Goal: Communication & Community: Answer question/provide support

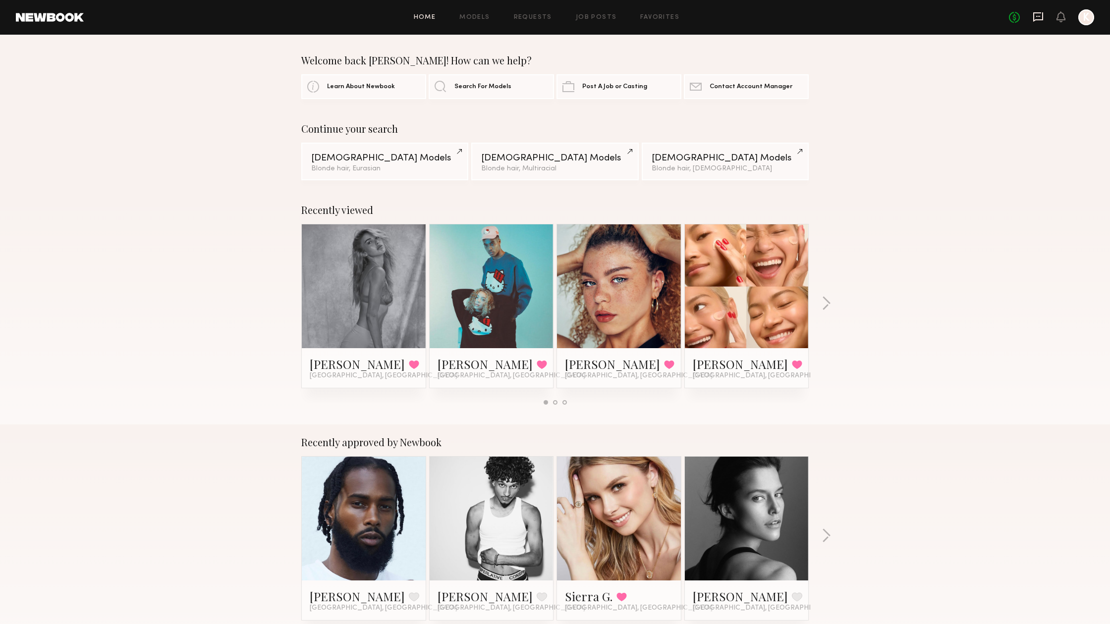
click at [1042, 16] on icon at bounding box center [1038, 16] width 11 height 11
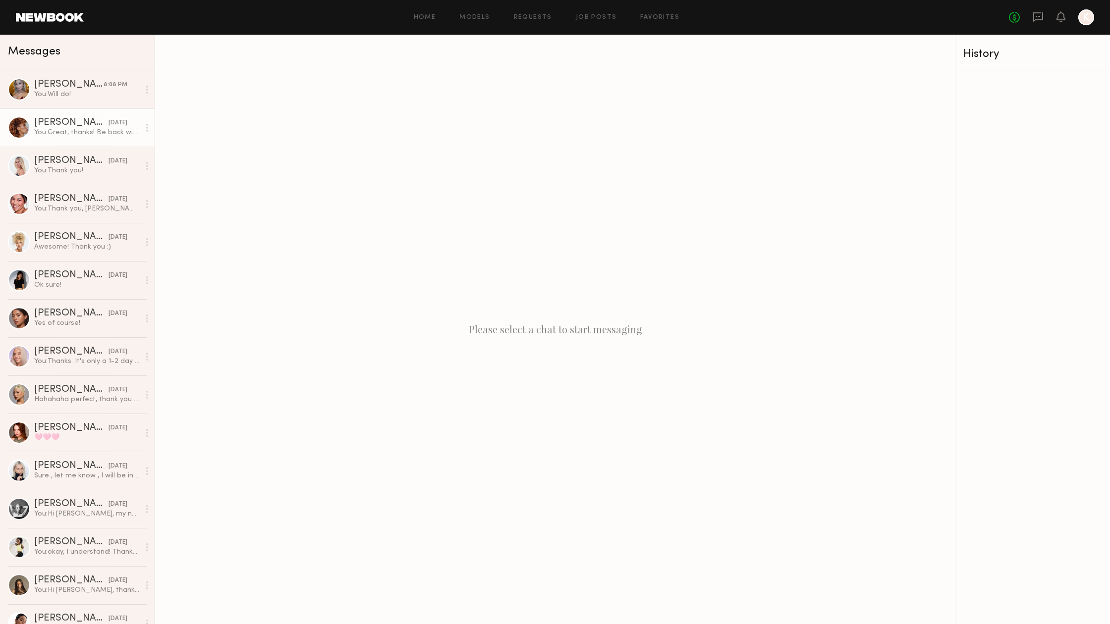
click at [52, 124] on div "[PERSON_NAME]" at bounding box center [71, 123] width 74 height 10
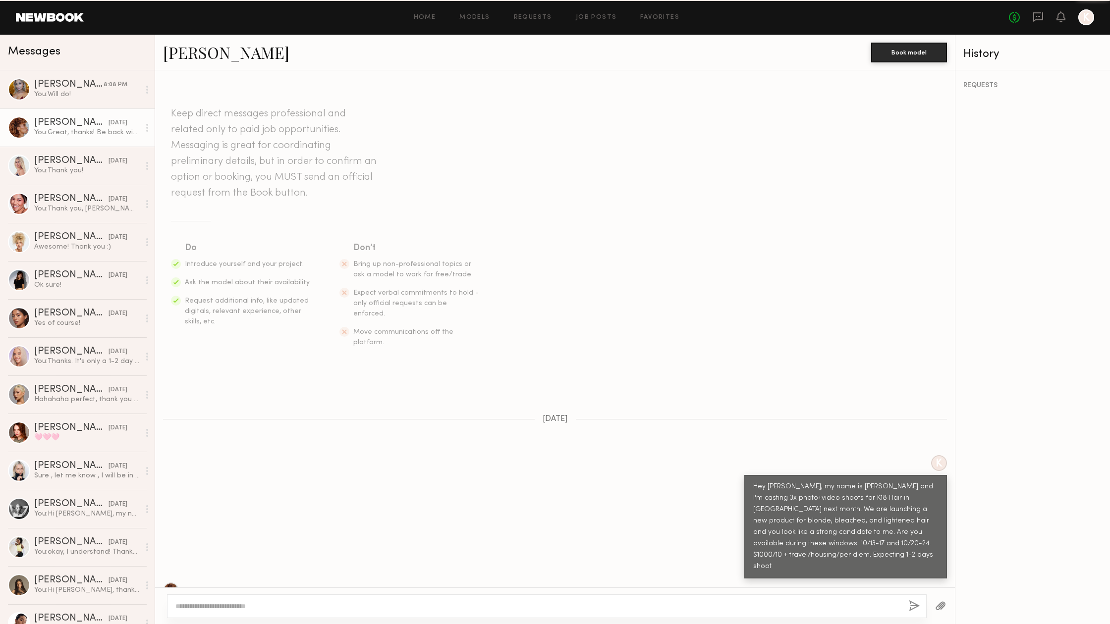
scroll to position [189, 0]
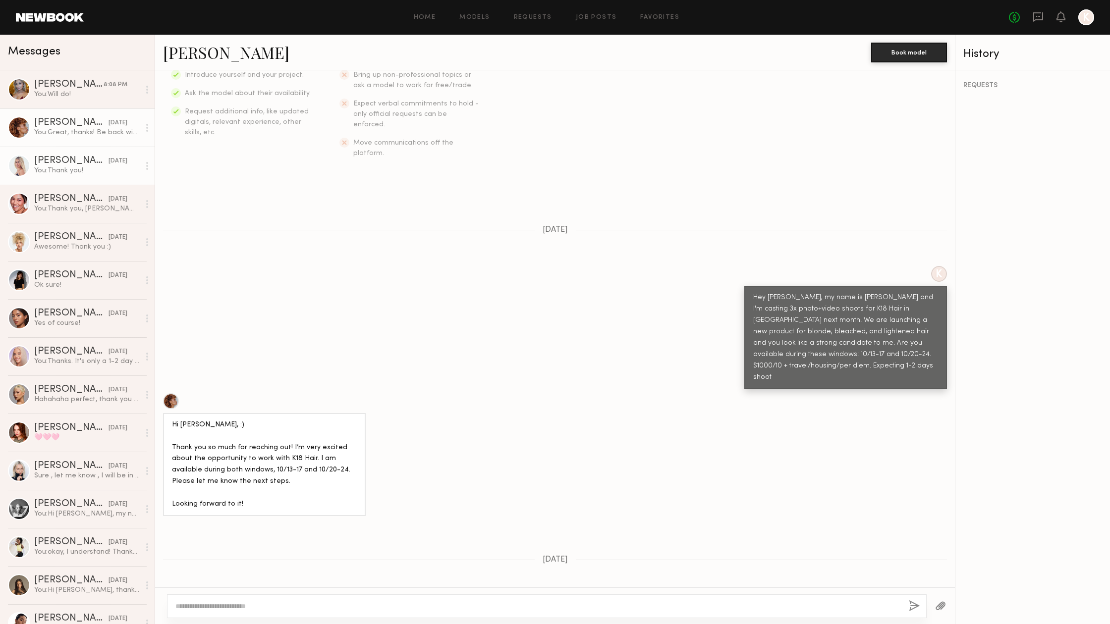
click at [51, 168] on div "You: Thank you!" at bounding box center [87, 170] width 106 height 9
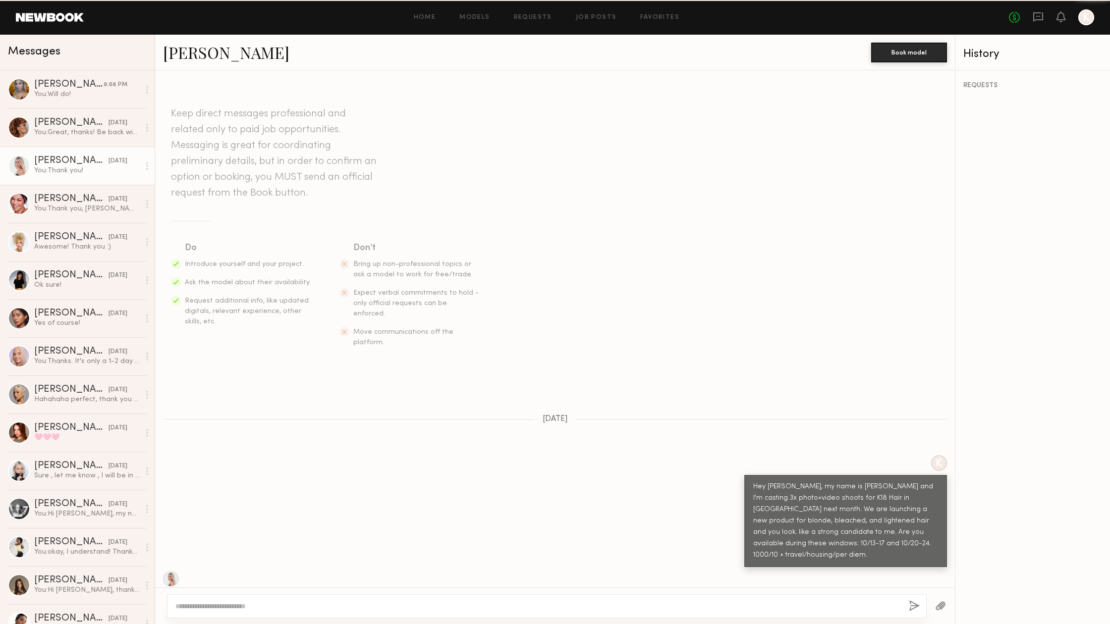
scroll to position [381, 0]
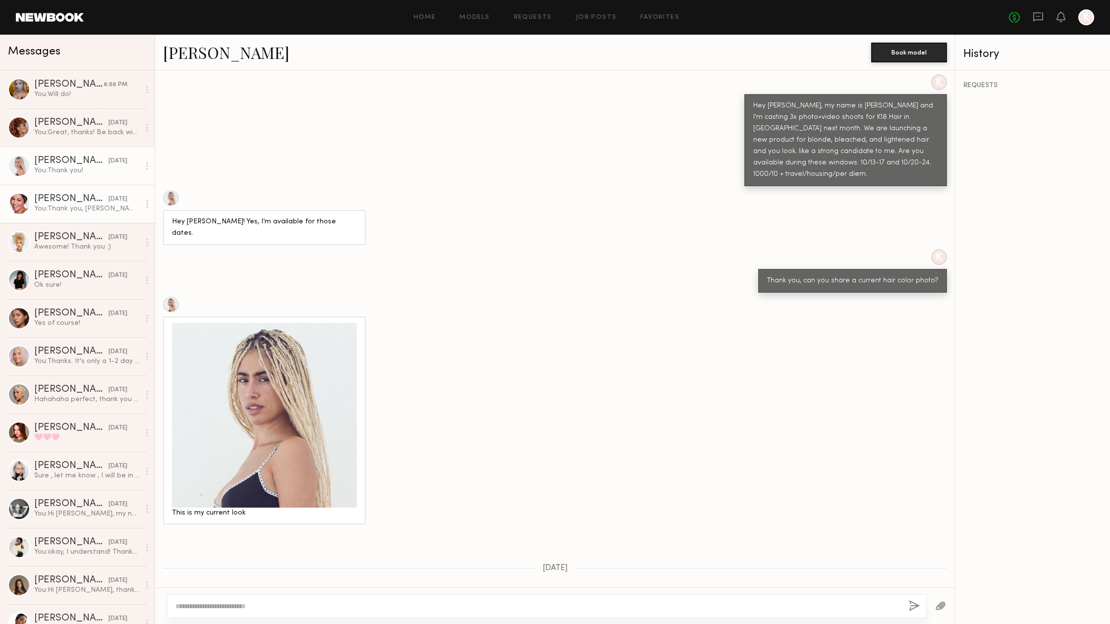
click at [87, 205] on div "You: Thank you, [PERSON_NAME]!" at bounding box center [87, 208] width 106 height 9
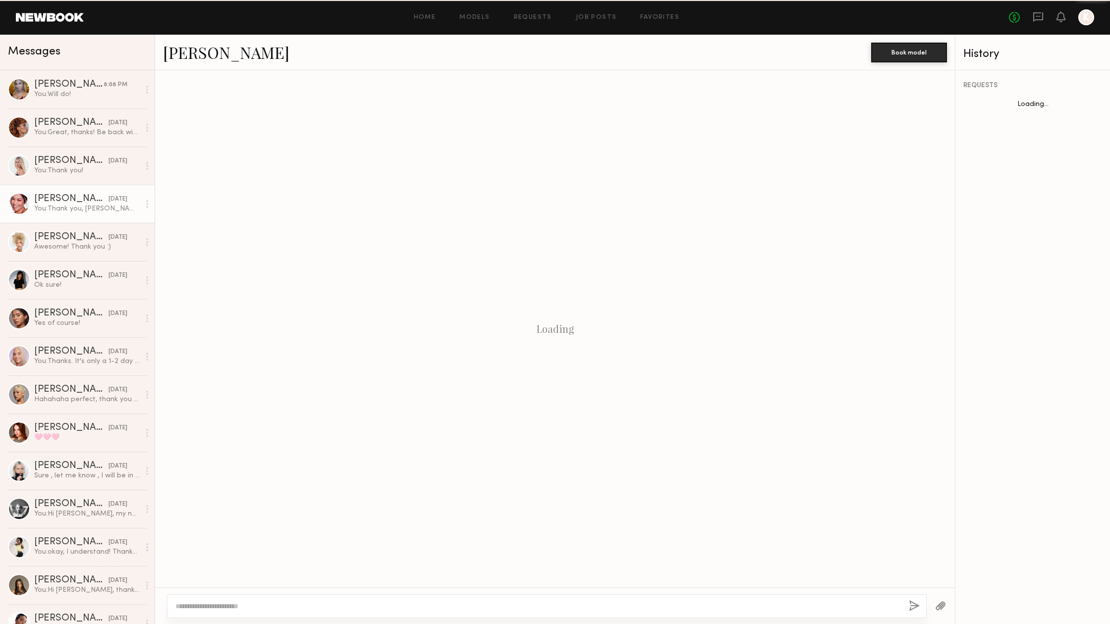
scroll to position [461, 0]
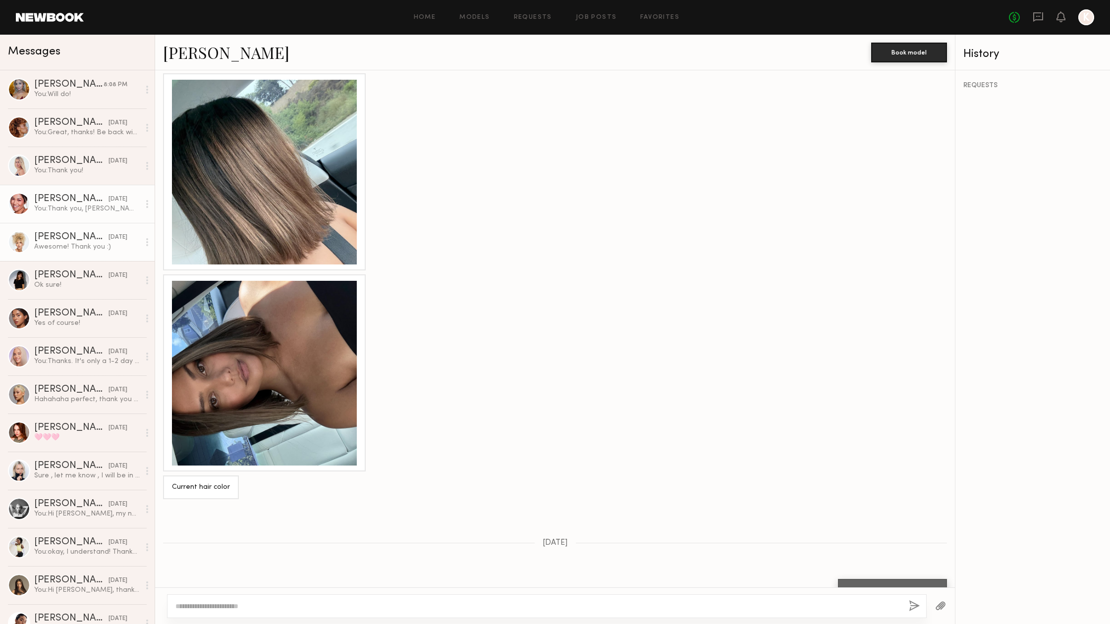
click at [85, 242] on div "[PERSON_NAME]" at bounding box center [71, 237] width 74 height 10
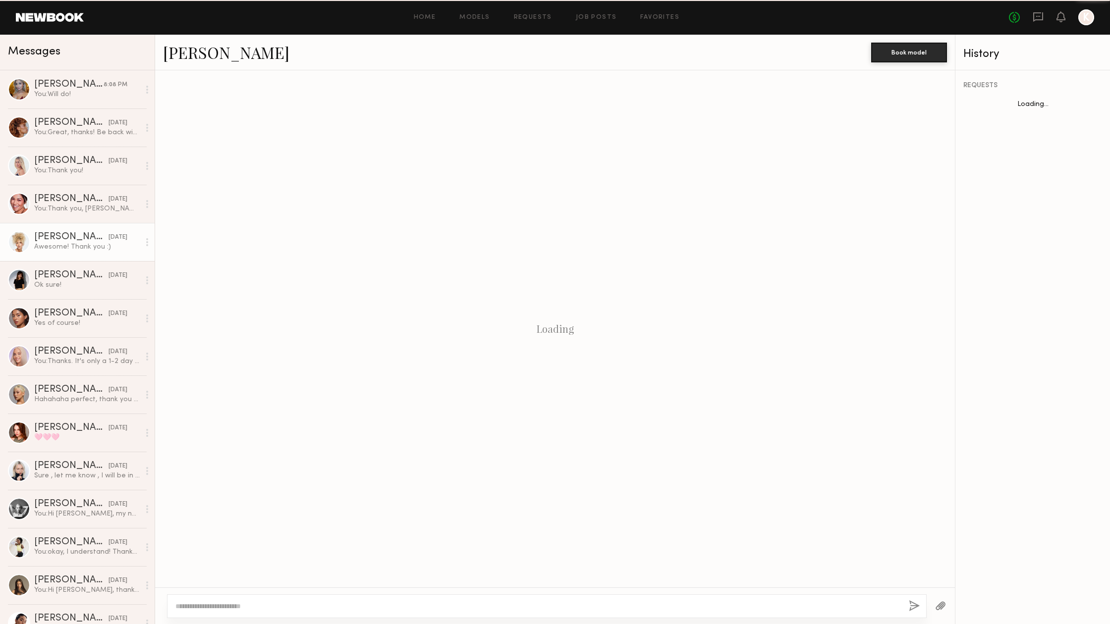
scroll to position [95, 0]
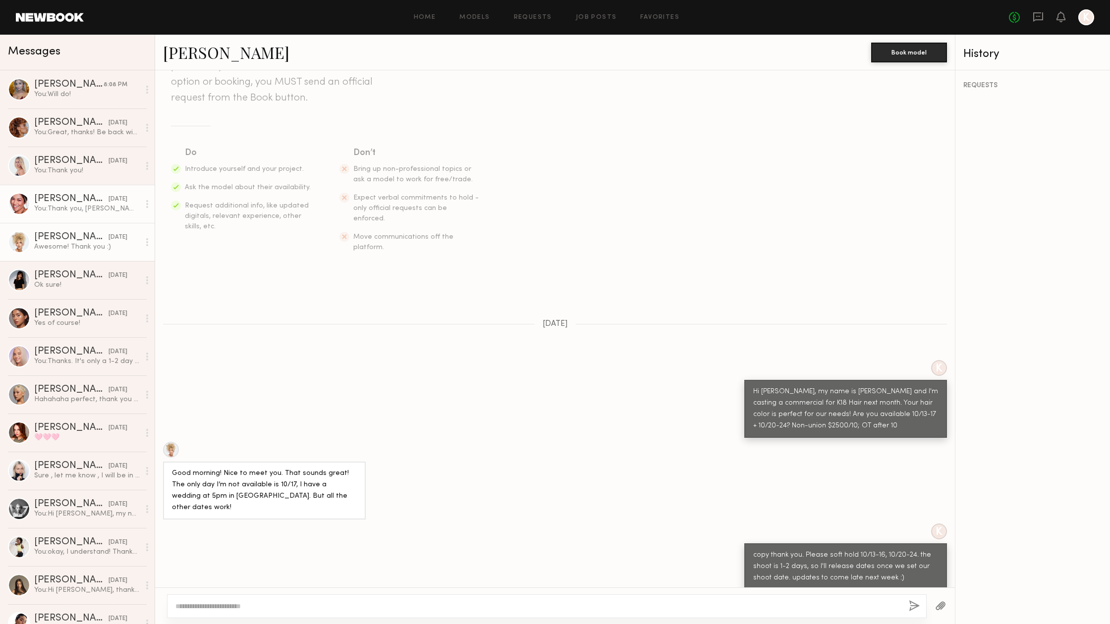
click at [78, 201] on div "[PERSON_NAME]" at bounding box center [71, 199] width 74 height 10
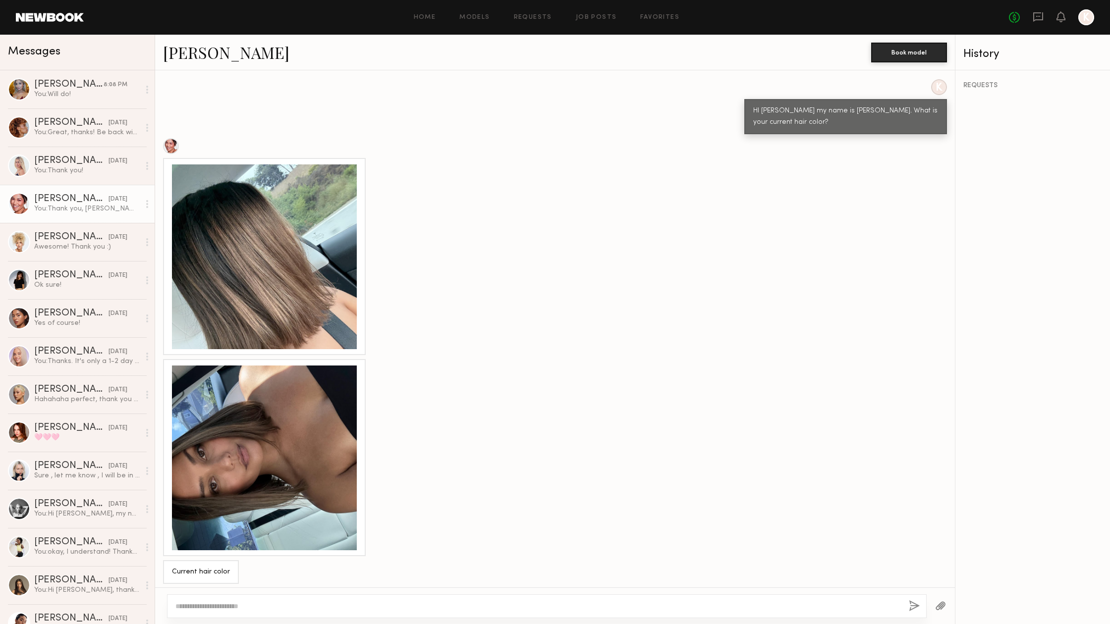
scroll to position [428, 0]
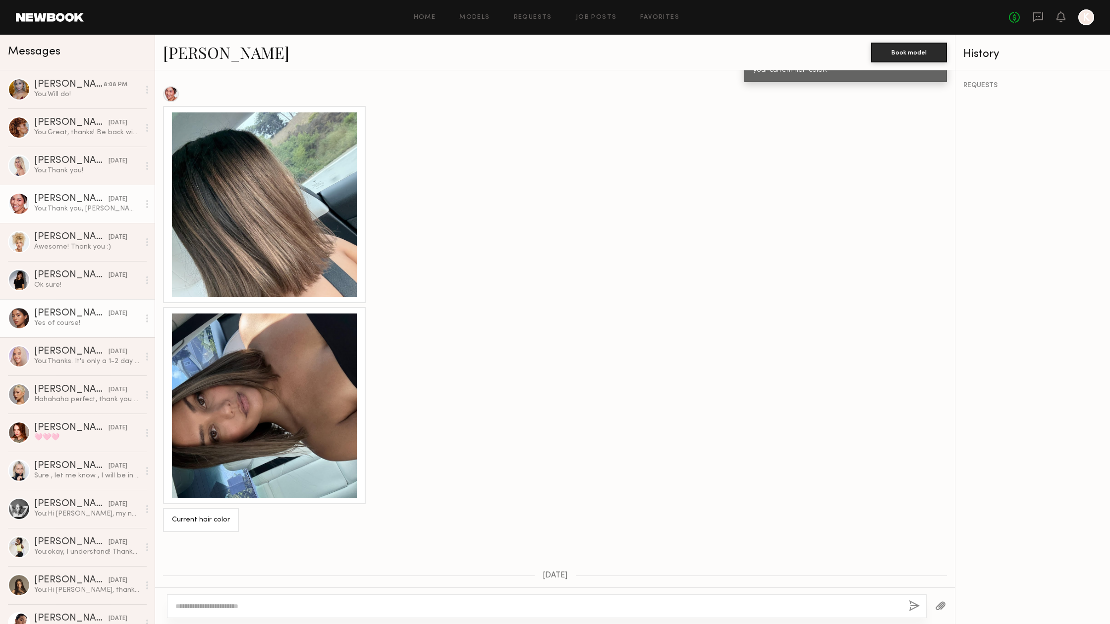
click at [61, 315] on div "[PERSON_NAME]" at bounding box center [71, 314] width 74 height 10
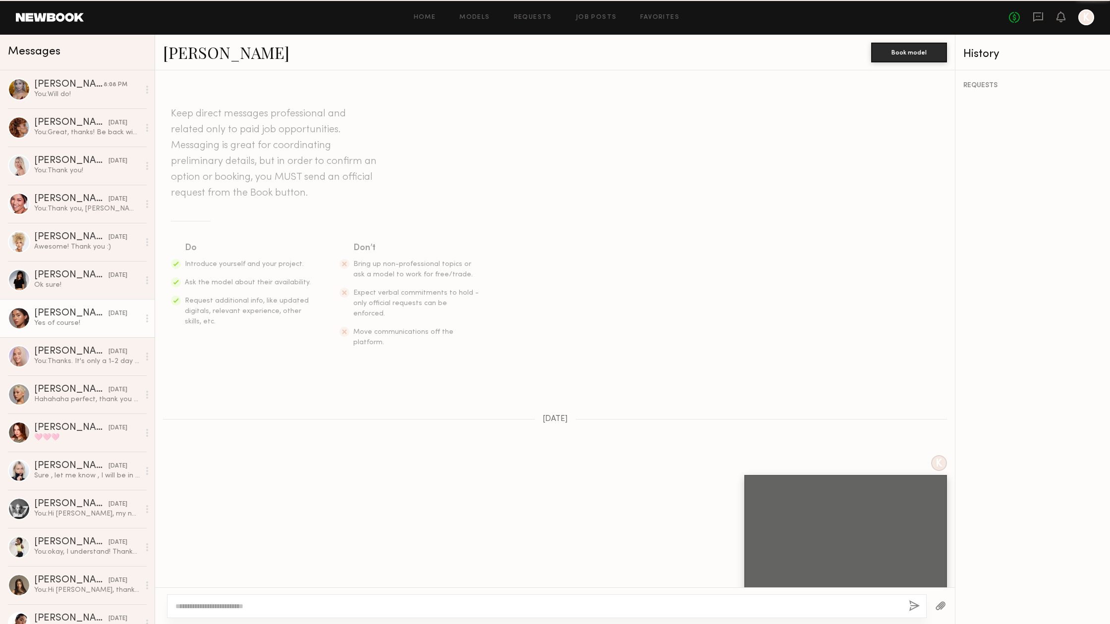
scroll to position [1179, 0]
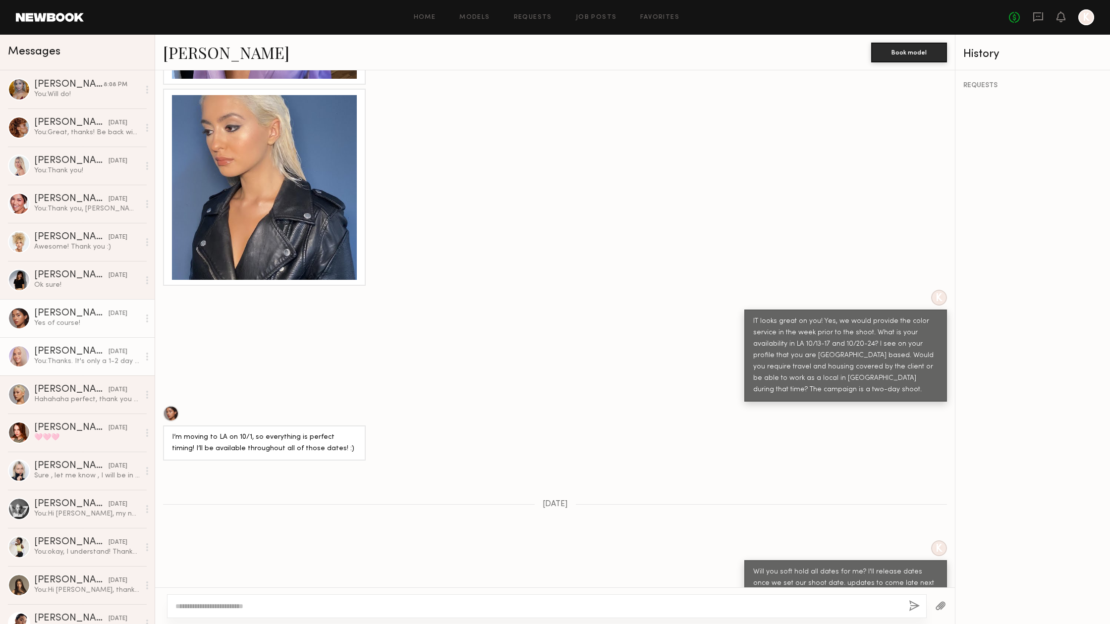
click at [94, 359] on div "You: Thanks. It's only a 1-2 day shoot, so I will release dates once we lock in…" at bounding box center [87, 361] width 106 height 9
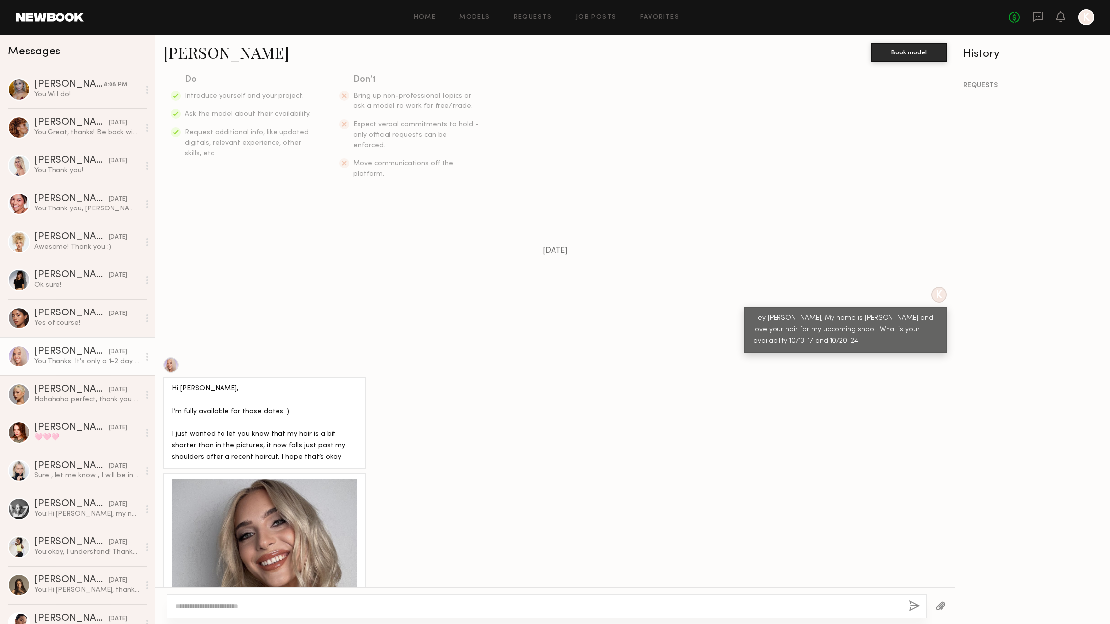
scroll to position [206, 0]
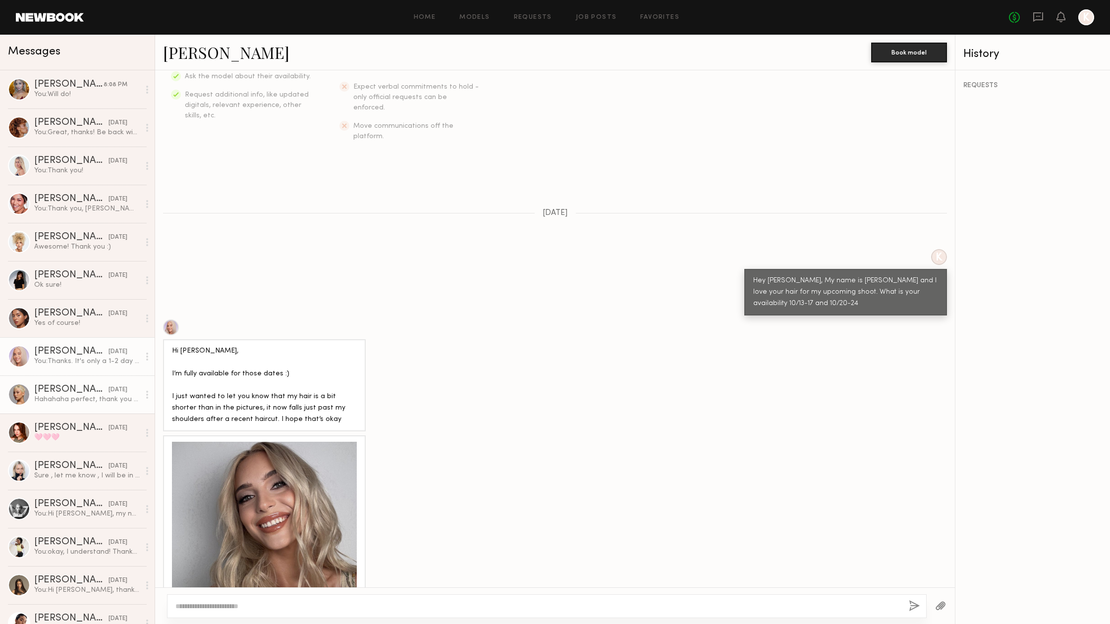
click at [27, 406] on link "[PERSON_NAME] [DATE] [PERSON_NAME] perfect, thank you for thinking of me!!" at bounding box center [77, 395] width 155 height 38
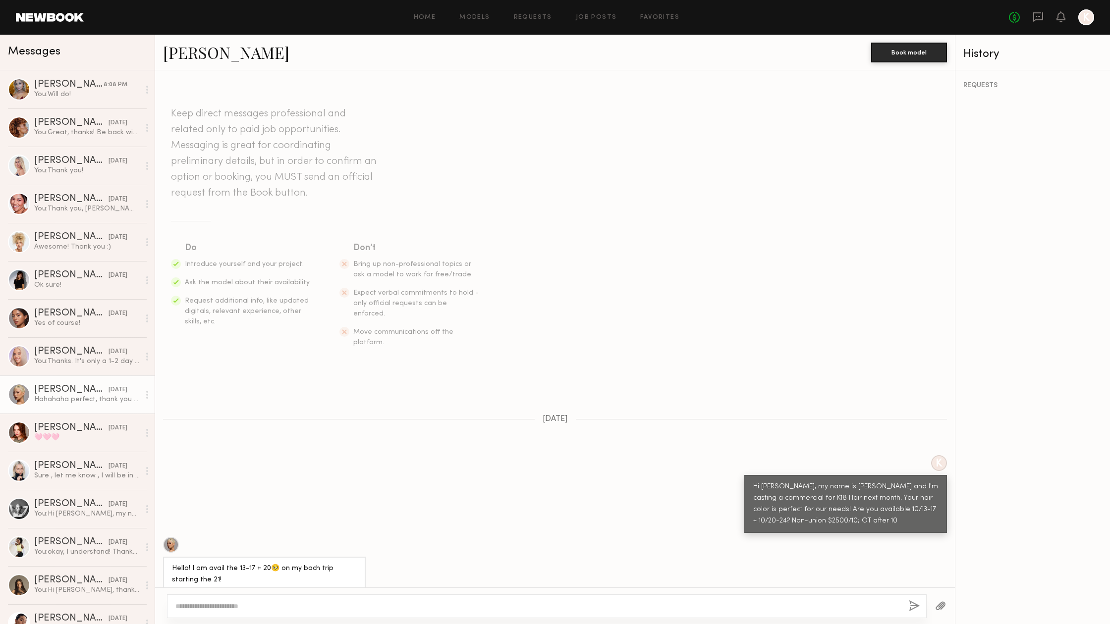
scroll to position [-5, 0]
click at [68, 425] on div "[PERSON_NAME]" at bounding box center [71, 428] width 74 height 10
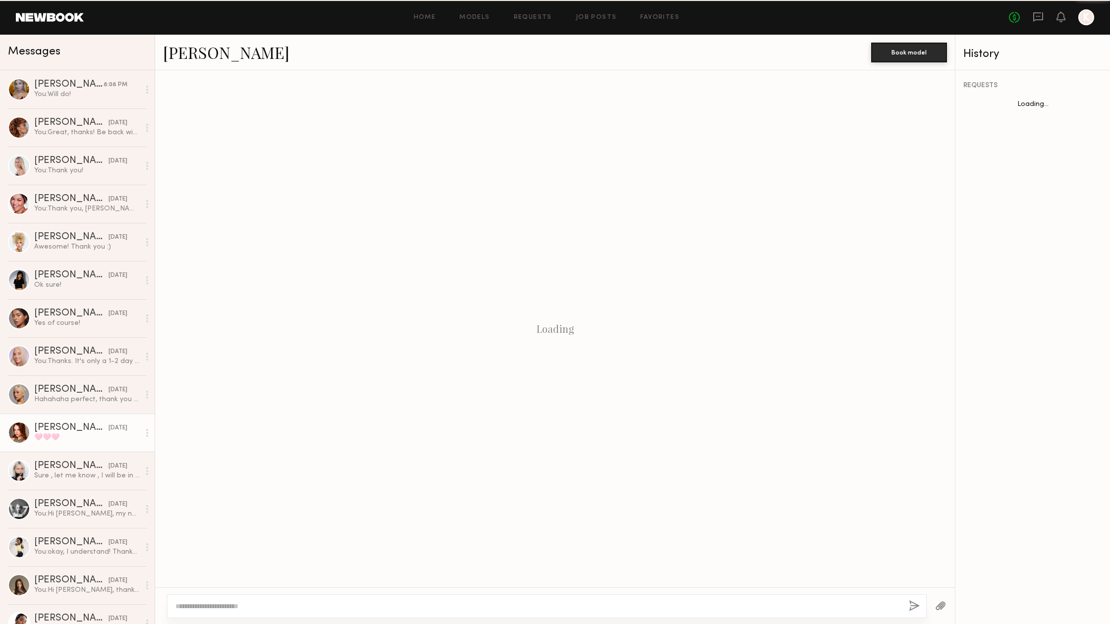
scroll to position [521, 0]
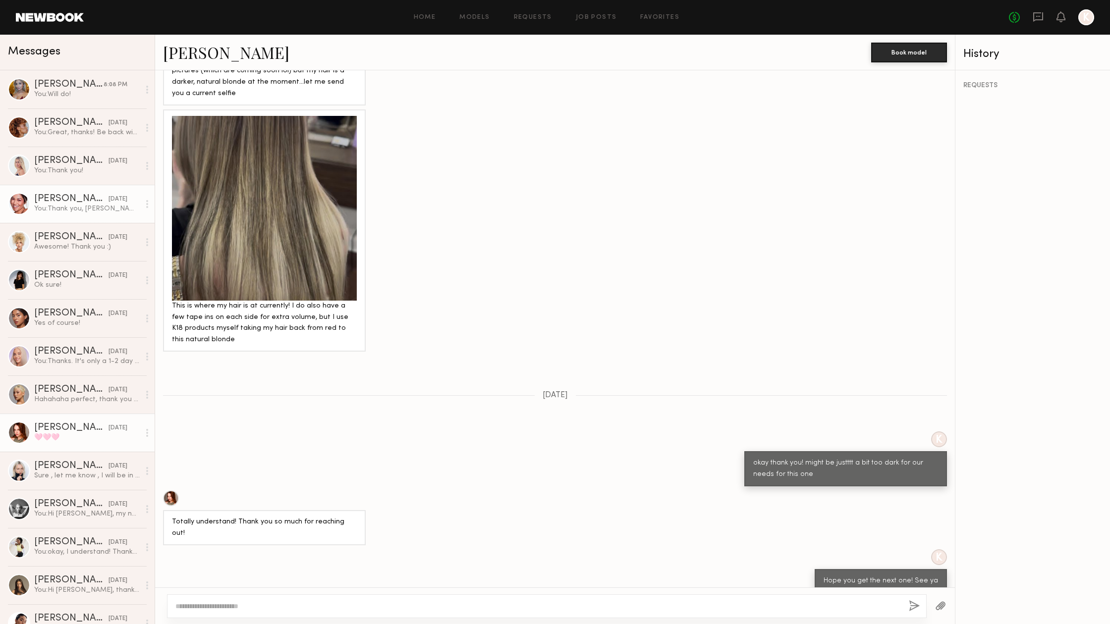
click at [119, 194] on link "[PERSON_NAME] [DATE] You: Thank you, [PERSON_NAME]!" at bounding box center [77, 204] width 155 height 38
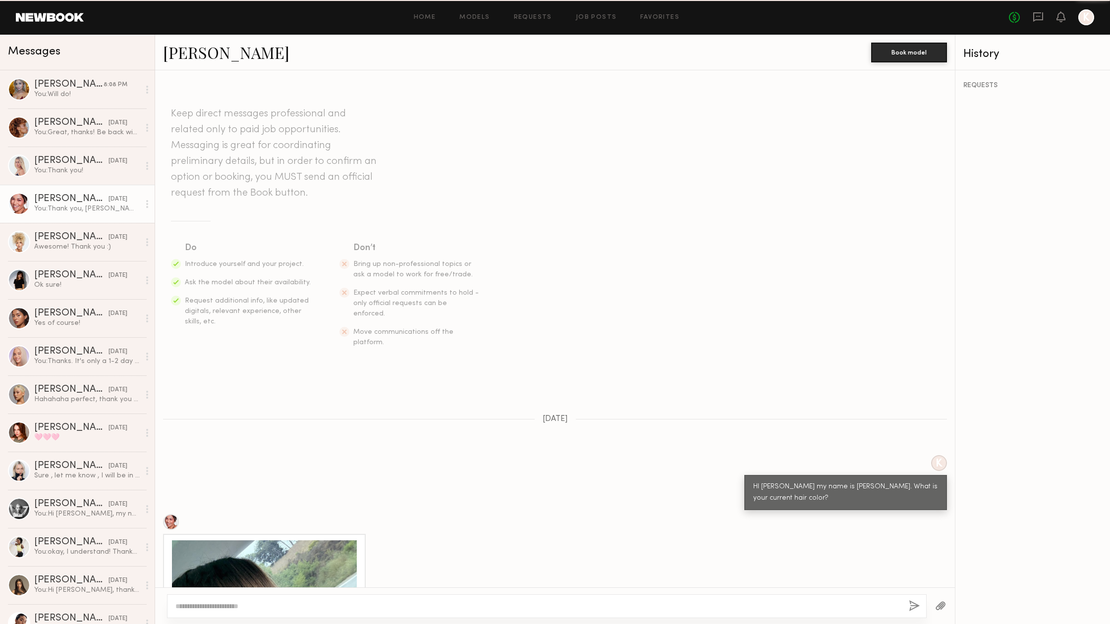
scroll to position [461, 0]
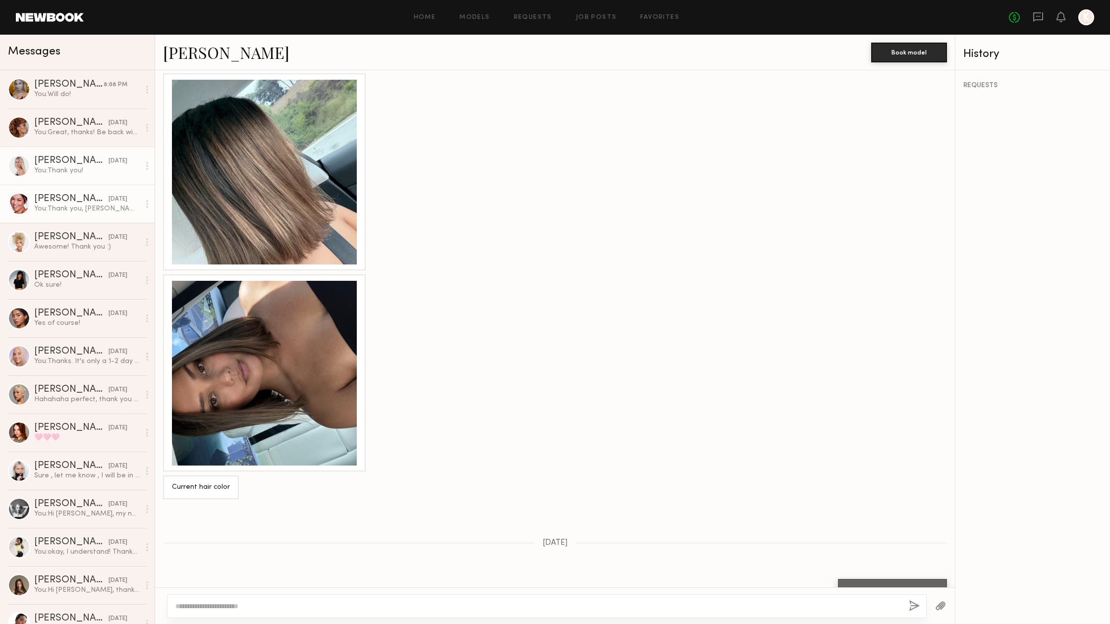
click at [79, 178] on link "[PERSON_NAME] [DATE] You: Thank you!" at bounding box center [77, 166] width 155 height 38
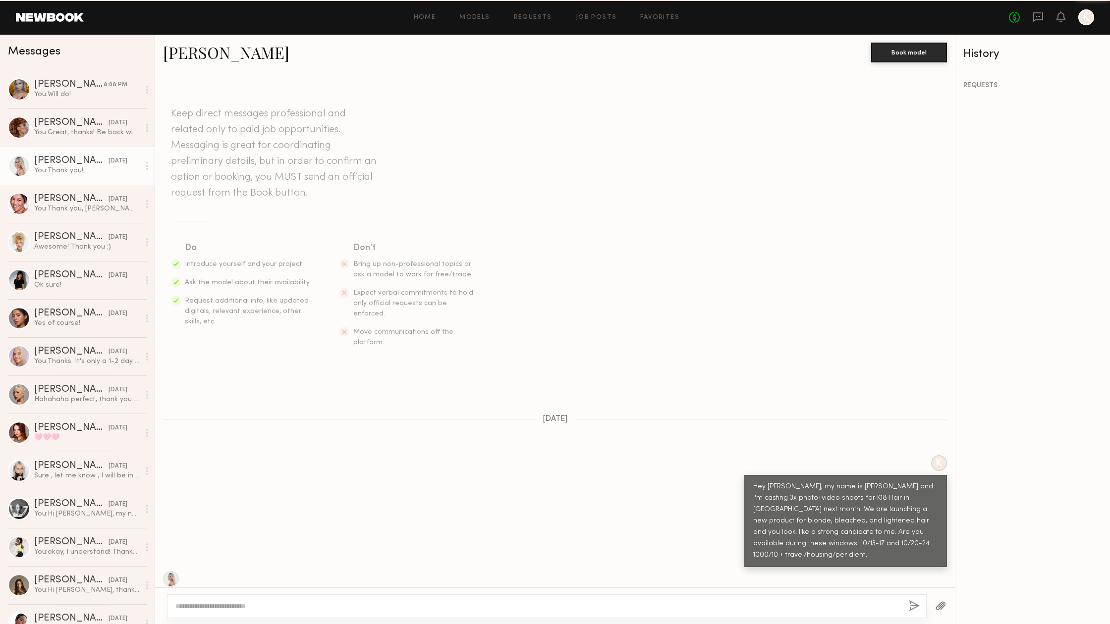
scroll to position [381, 0]
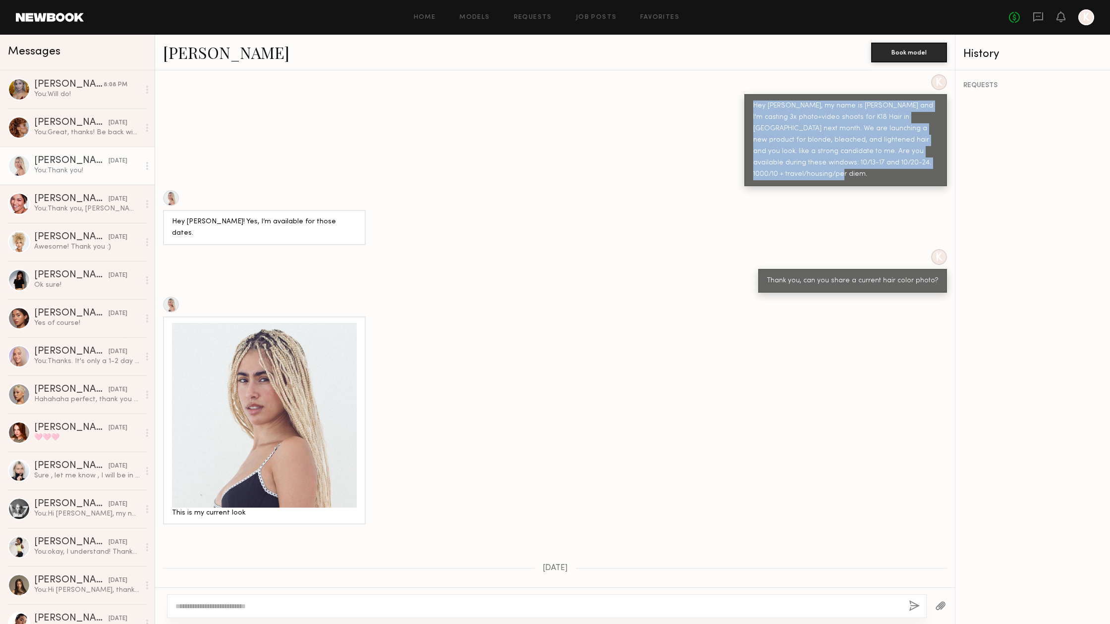
drag, startPoint x: 753, startPoint y: 82, endPoint x: 940, endPoint y: 137, distance: 194.7
click at [940, 137] on div "Hey [PERSON_NAME], my name is [PERSON_NAME] and I'm casting 3x photo+video shoo…" at bounding box center [845, 140] width 203 height 92
copy div "Hey [PERSON_NAME], my name is [PERSON_NAME] and I'm casting 3x photo+video shoo…"
